Goal: Information Seeking & Learning: Check status

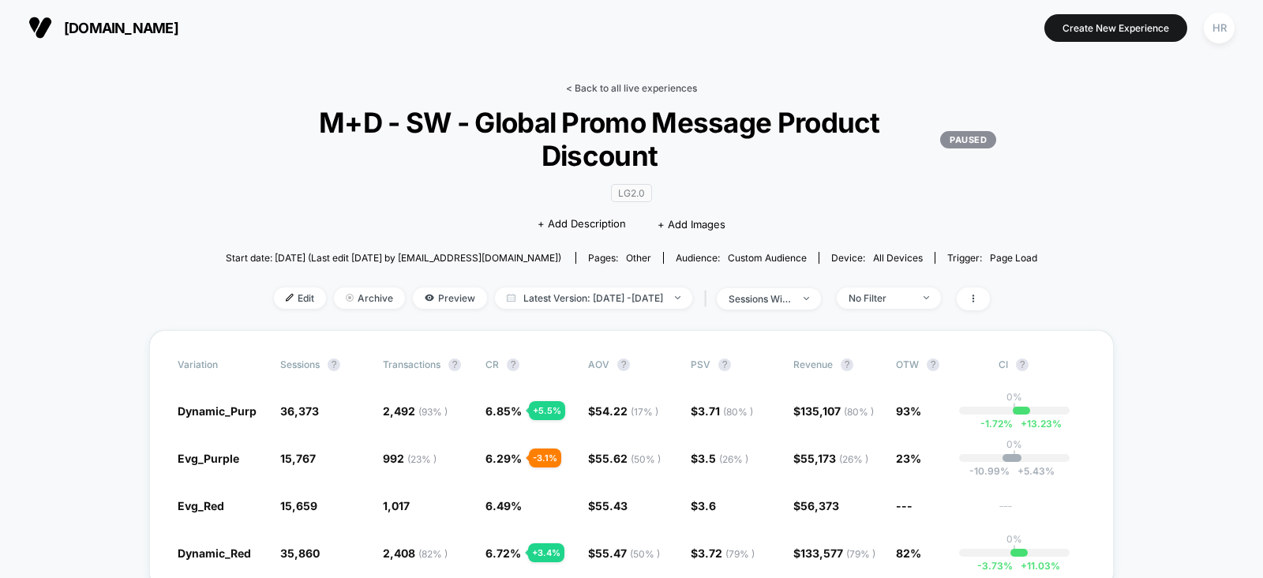
click at [616, 88] on link "< Back to all live experiences" at bounding box center [631, 88] width 131 height 12
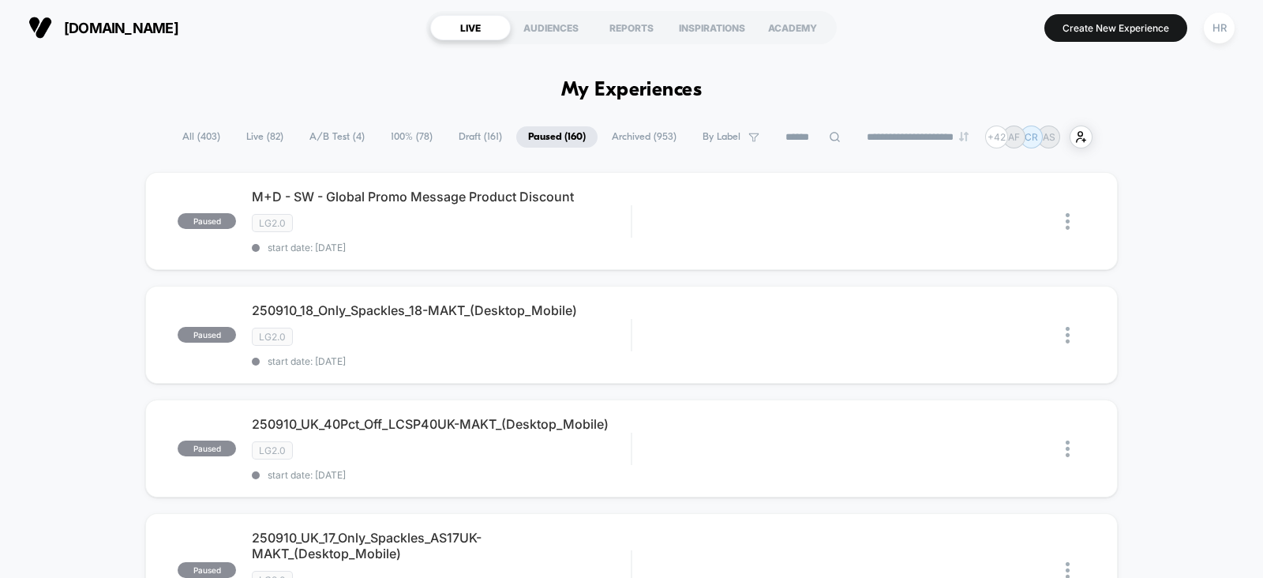
click at [342, 140] on span "A/B Test ( 4 )" at bounding box center [336, 136] width 79 height 21
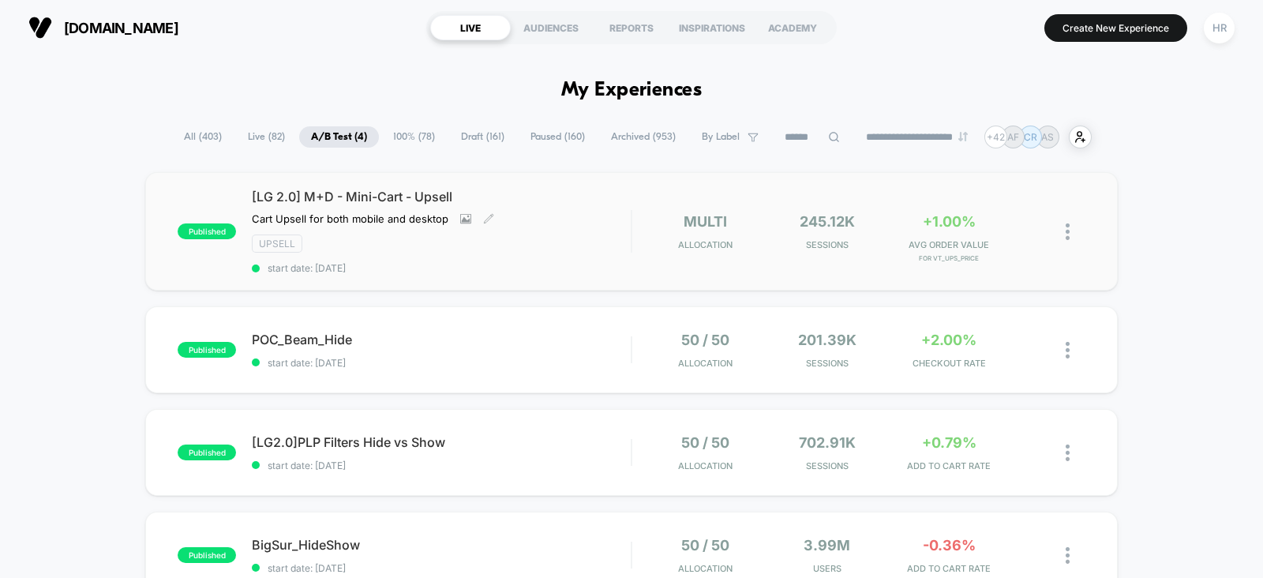
click at [573, 231] on div "[LG 2.0] M+D - Mini-Cart - Upsell Cart Upsell for both mobile and desktop Click…" at bounding box center [441, 231] width 379 height 85
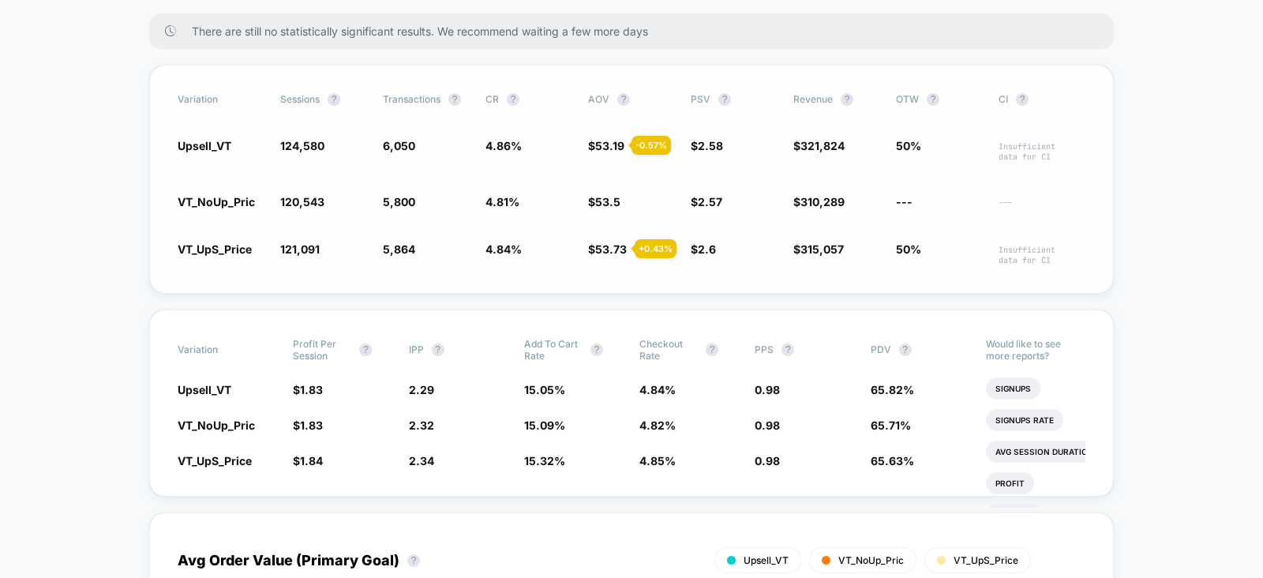
scroll to position [284, 0]
click at [569, 322] on div "Variation Profit Per Session ? IPP ? Add To Cart Rate ? Checkout Rate ? PPS ? P…" at bounding box center [631, 402] width 964 height 187
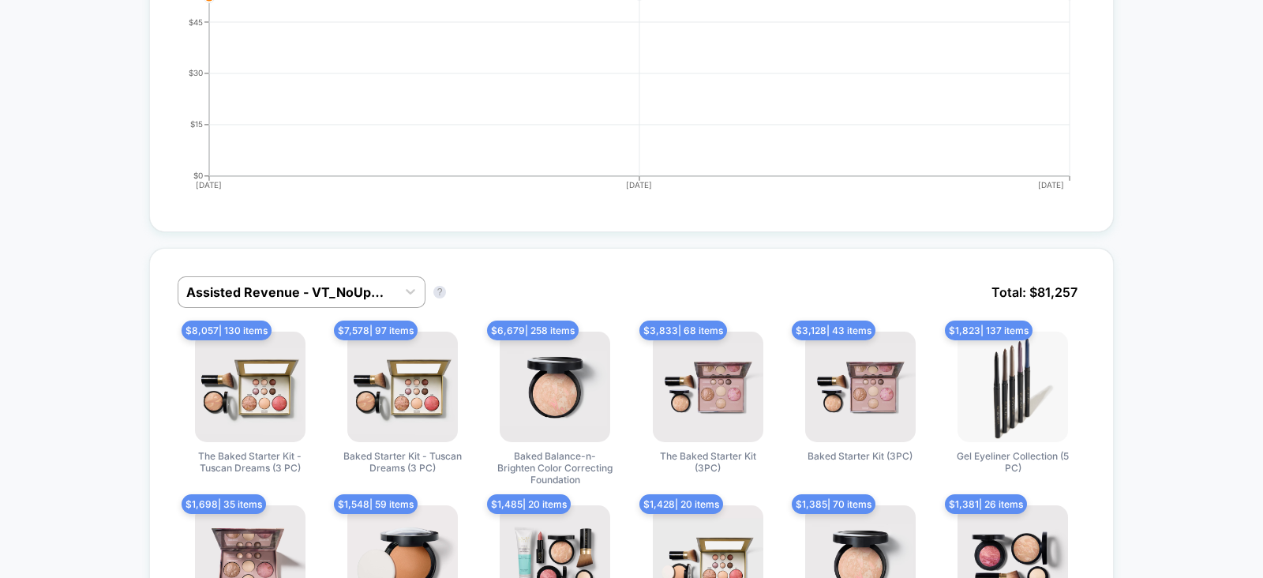
scroll to position [1110, 0]
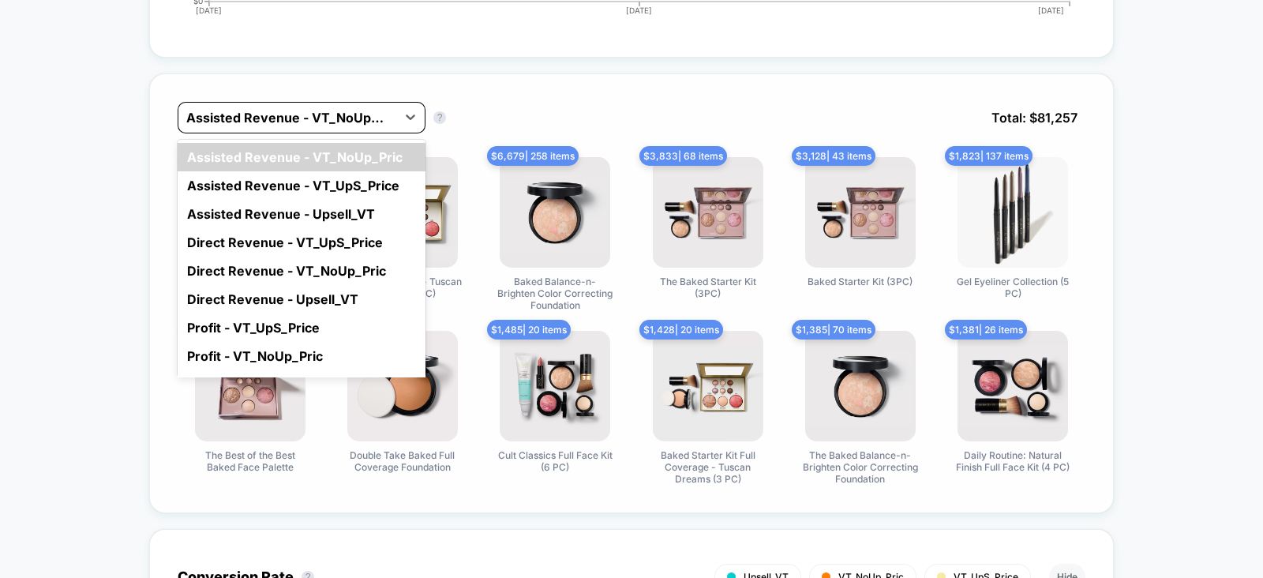
click at [324, 114] on div at bounding box center [287, 117] width 202 height 19
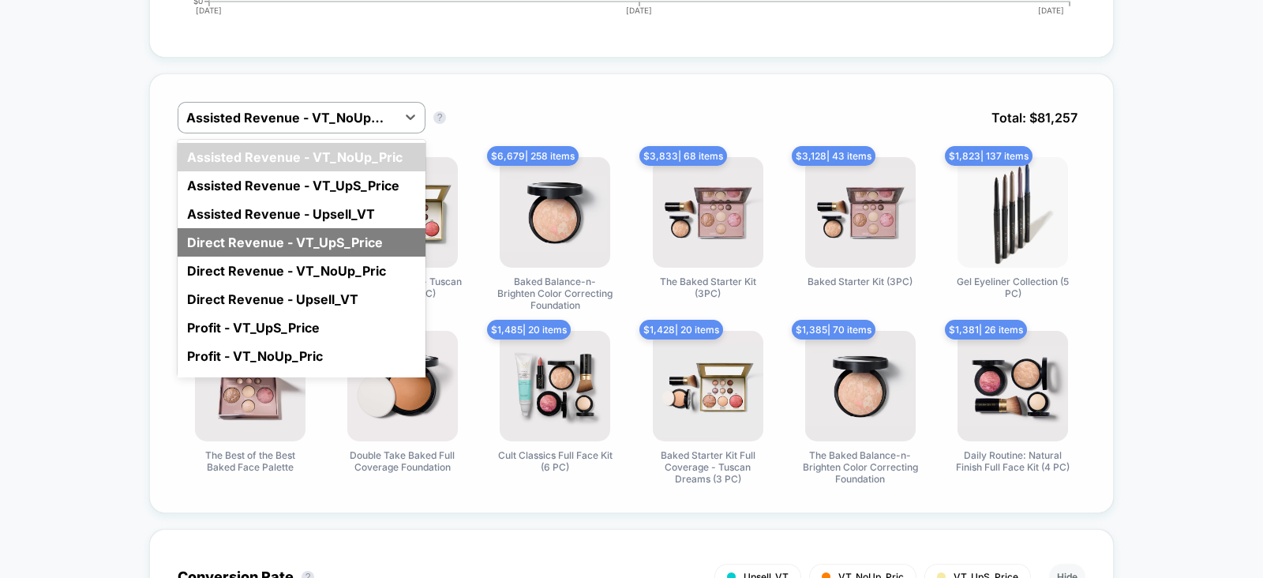
click at [311, 237] on div "Direct Revenue - VT_UpS_Price" at bounding box center [302, 242] width 248 height 28
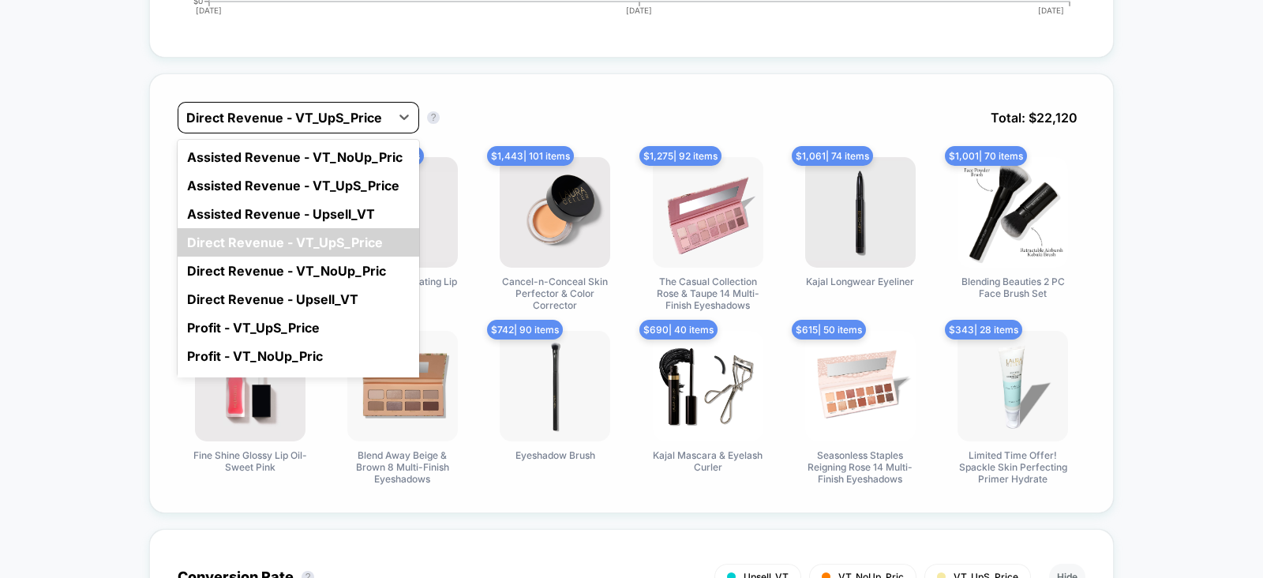
click at [313, 112] on div at bounding box center [284, 117] width 196 height 19
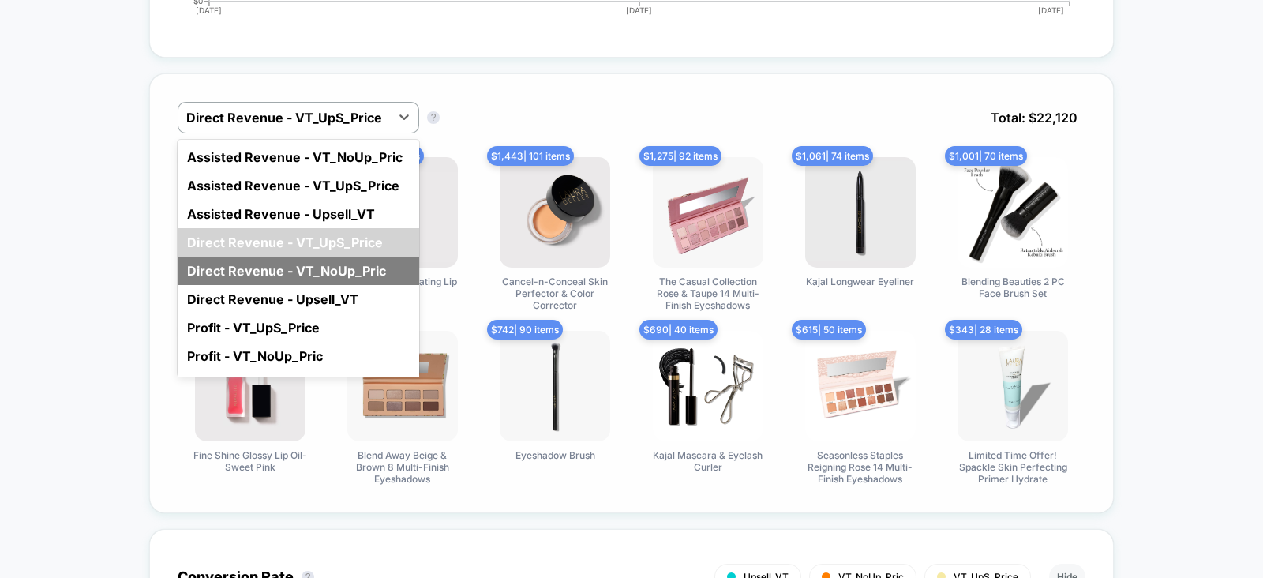
click at [316, 270] on div "Direct Revenue - VT_NoUp_Pric" at bounding box center [298, 270] width 241 height 28
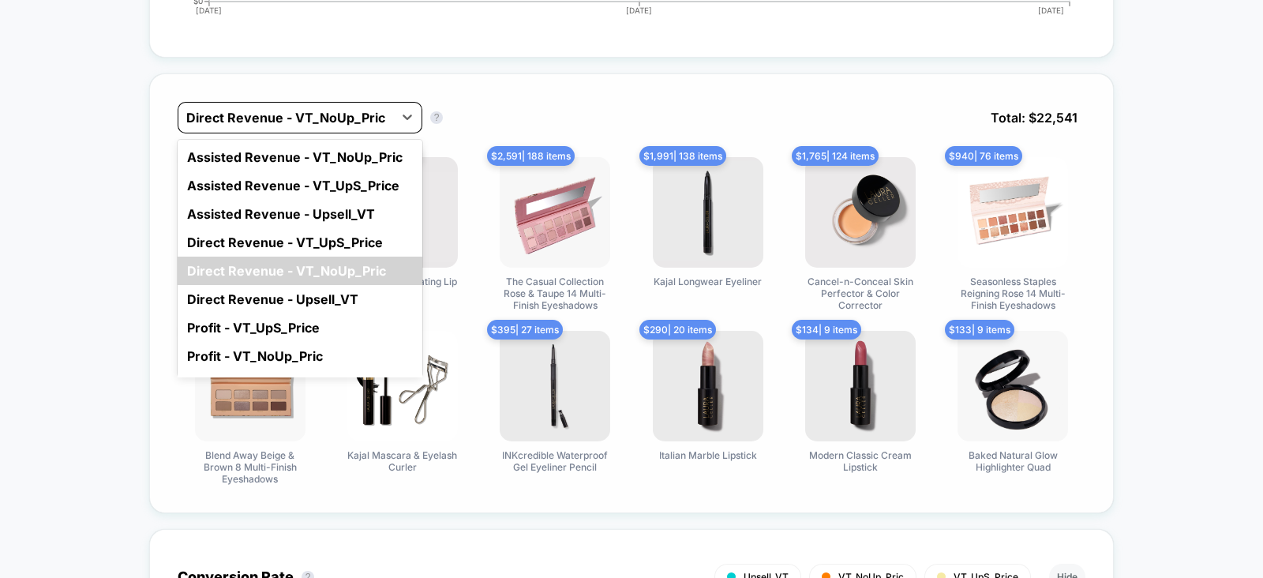
click at [331, 126] on div "Direct Revenue - VT_NoUp_Pric" at bounding box center [300, 118] width 245 height 32
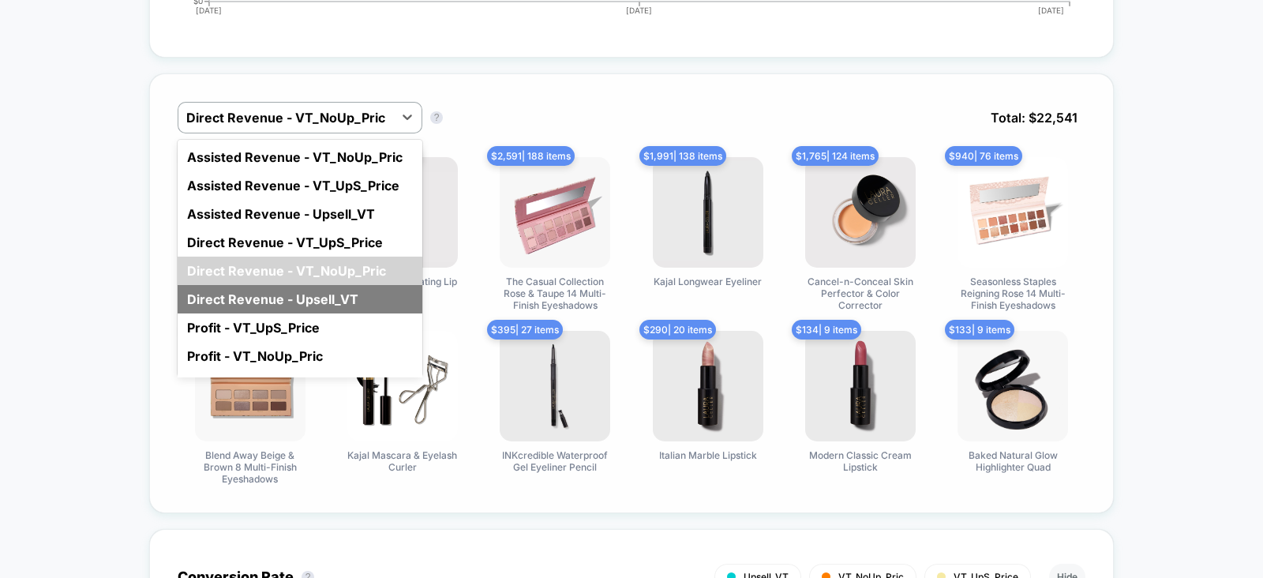
click at [313, 298] on div "Direct Revenue - Upsell_VT" at bounding box center [300, 299] width 245 height 28
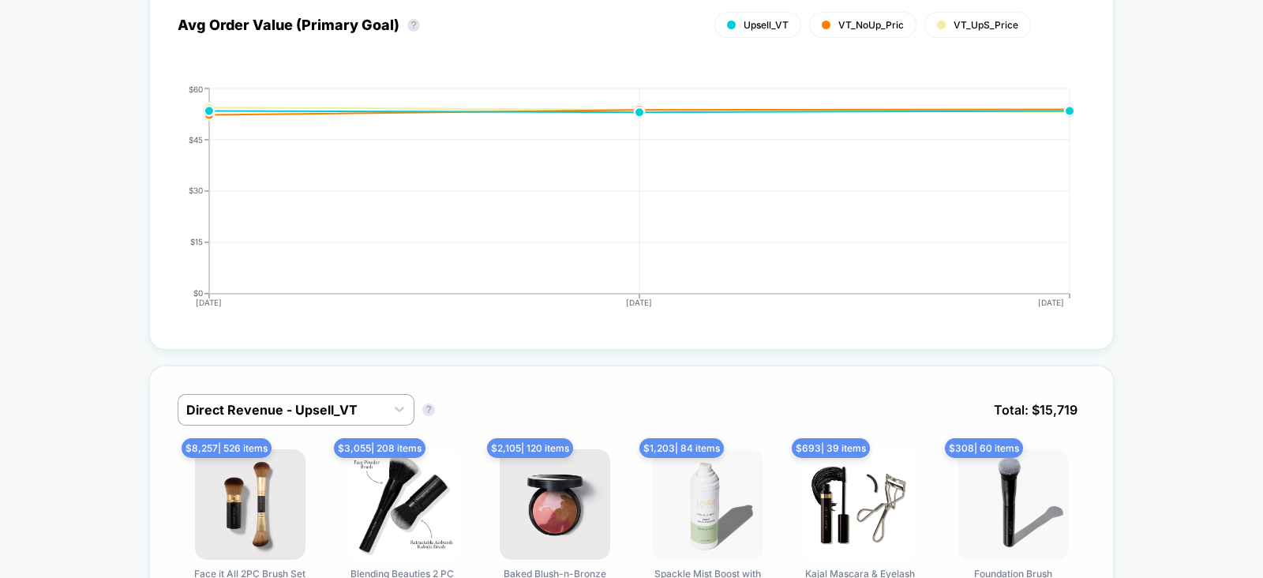
scroll to position [0, 0]
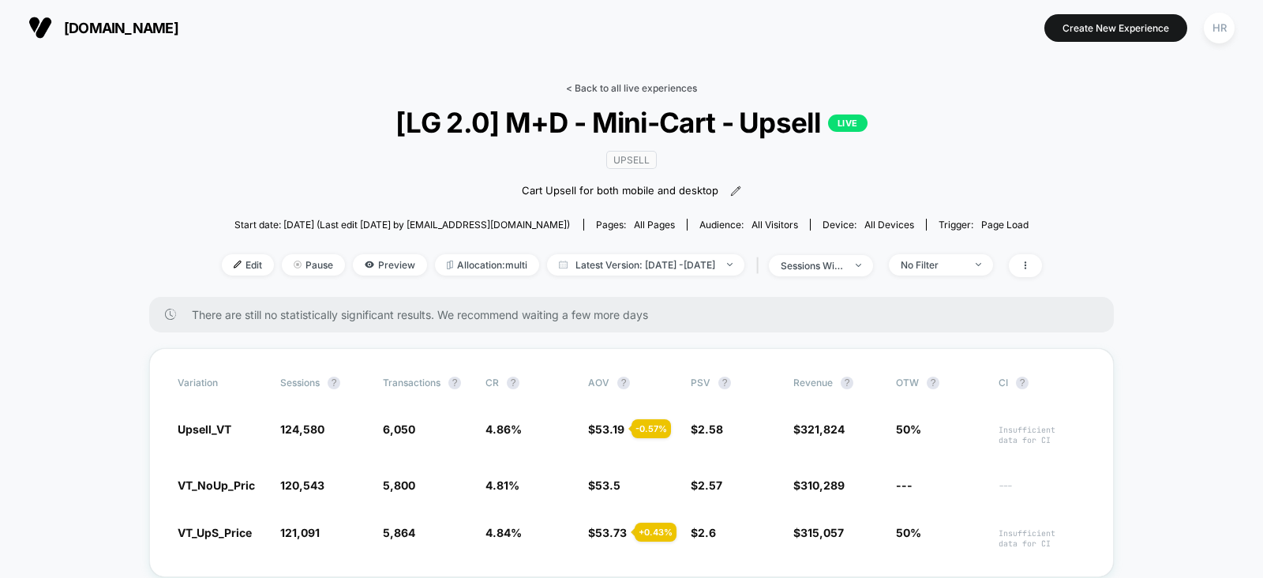
click at [605, 87] on link "< Back to all live experiences" at bounding box center [631, 88] width 131 height 12
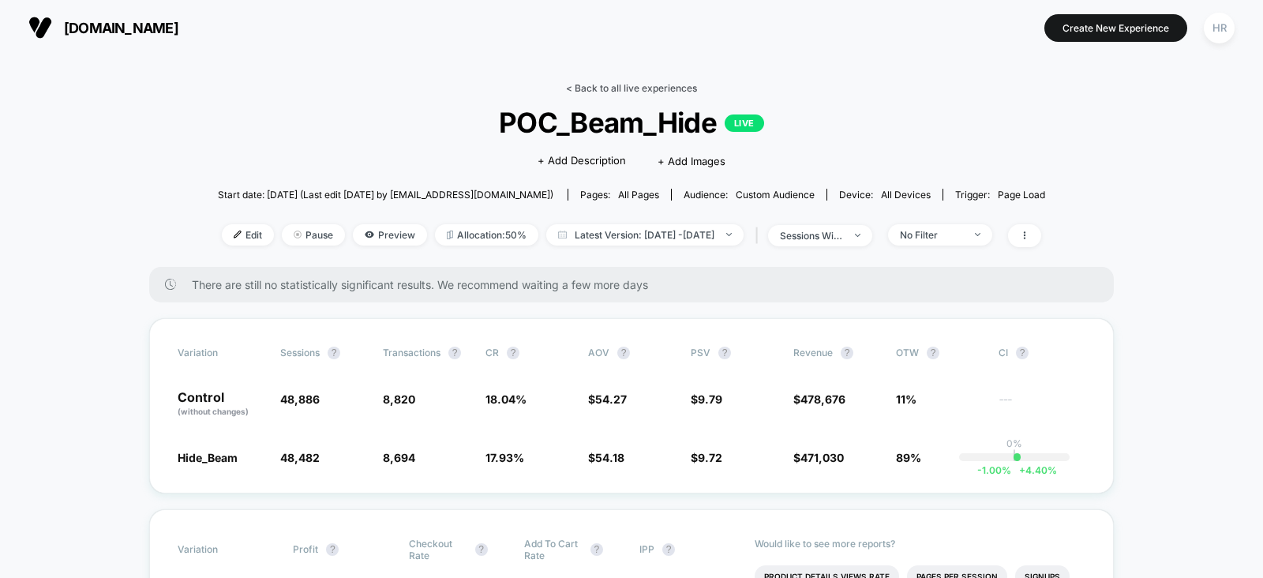
click at [647, 90] on link "< Back to all live experiences" at bounding box center [631, 88] width 131 height 12
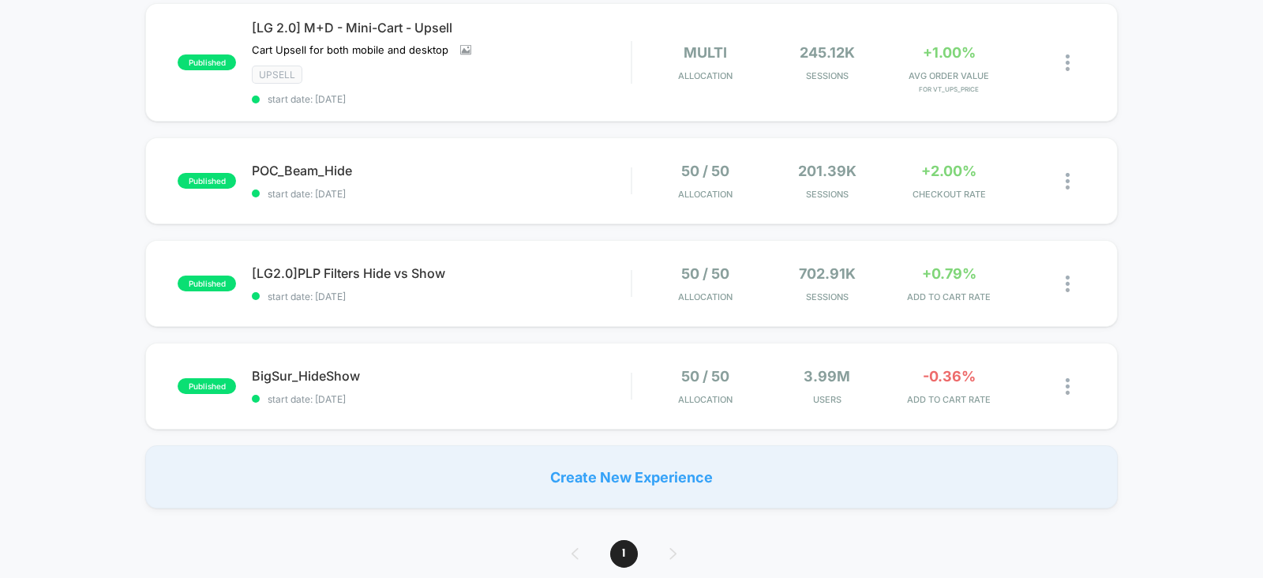
scroll to position [84, 0]
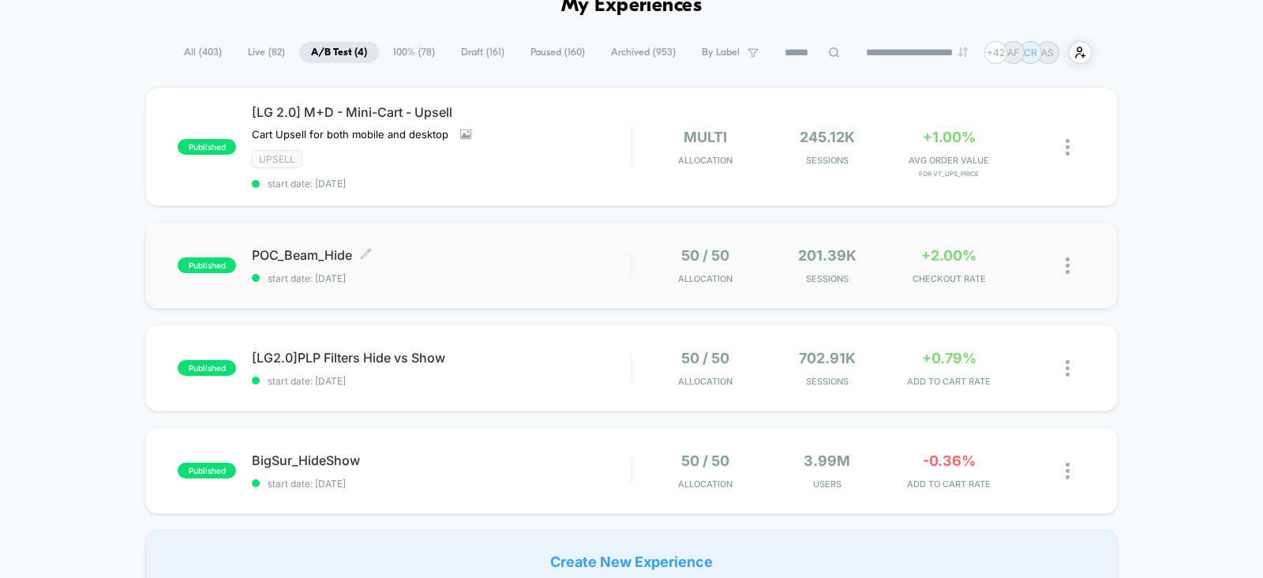
click at [585, 264] on div "POC_Beam_Hide Click to edit experience details Click to edit experience details…" at bounding box center [441, 265] width 379 height 37
